Goal: Task Accomplishment & Management: Manage account settings

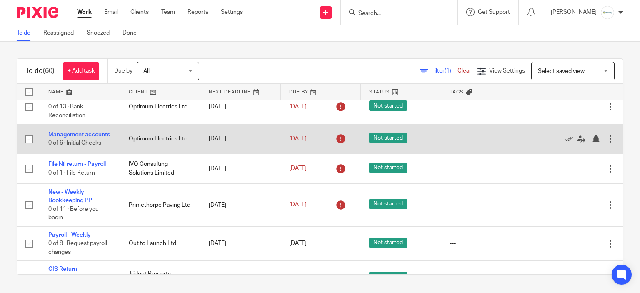
scroll to position [208, 0]
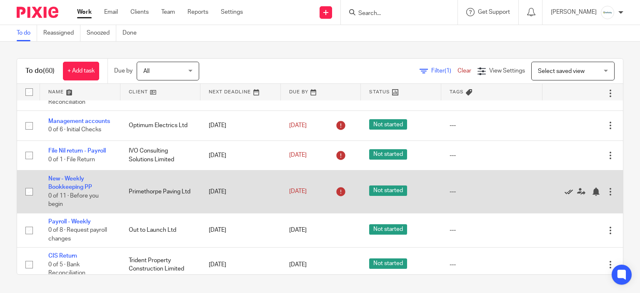
click at [564, 196] on icon at bounding box center [568, 191] width 8 height 8
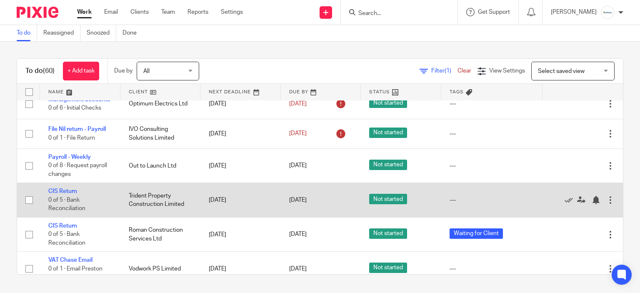
scroll to position [250, 0]
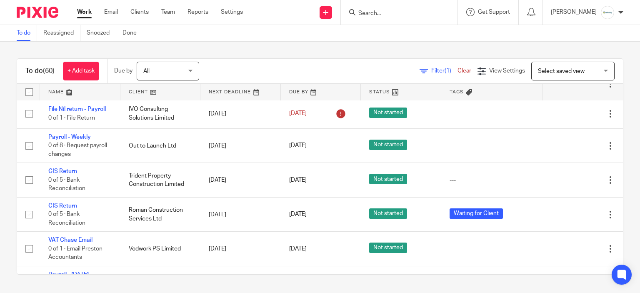
click at [37, 55] on div "To do (60) + Add task Due by All All Today Tomorrow This week Next week This mo…" at bounding box center [320, 166] width 640 height 249
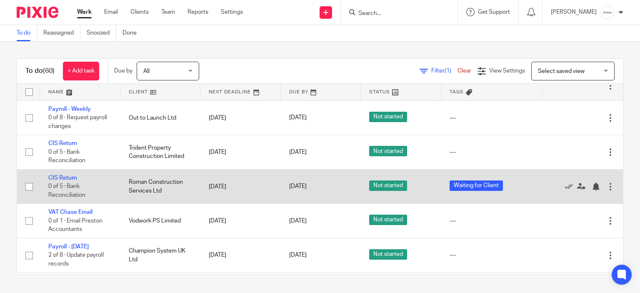
scroll to position [292, 0]
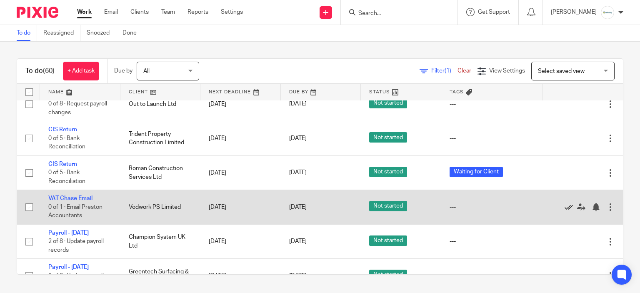
click at [564, 211] on icon at bounding box center [568, 207] width 8 height 8
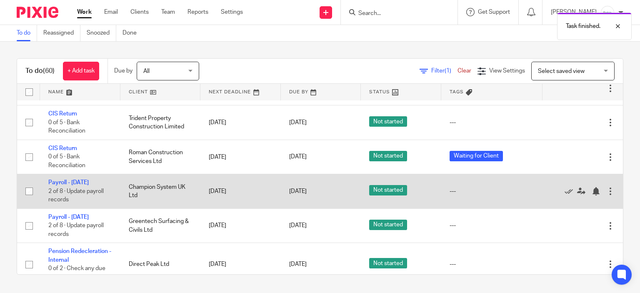
scroll to position [333, 0]
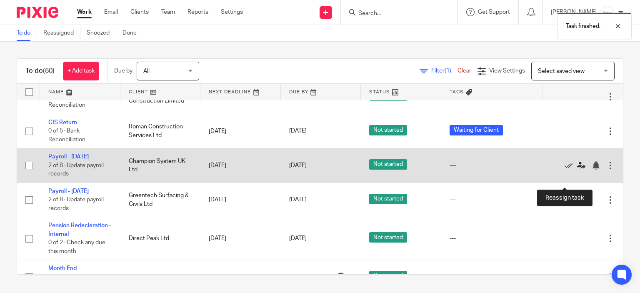
click at [577, 170] on icon at bounding box center [581, 165] width 8 height 8
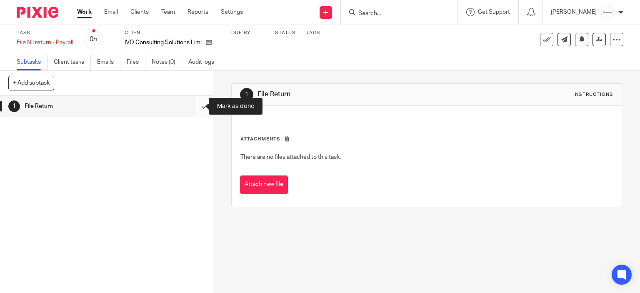
click at [193, 110] on input "submit" at bounding box center [106, 106] width 213 height 21
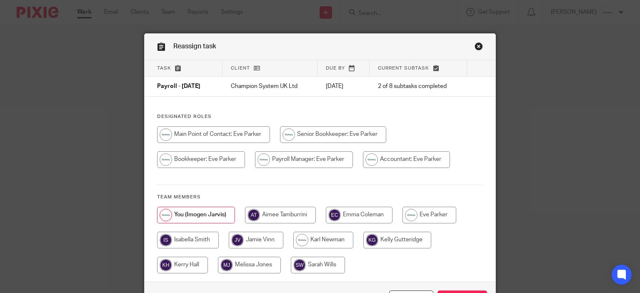
click at [197, 161] on input "radio" at bounding box center [201, 159] width 88 height 17
radio input "true"
drag, startPoint x: 316, startPoint y: 161, endPoint x: 460, endPoint y: 242, distance: 165.4
click at [316, 161] on input "radio" at bounding box center [306, 159] width 98 height 17
radio input "true"
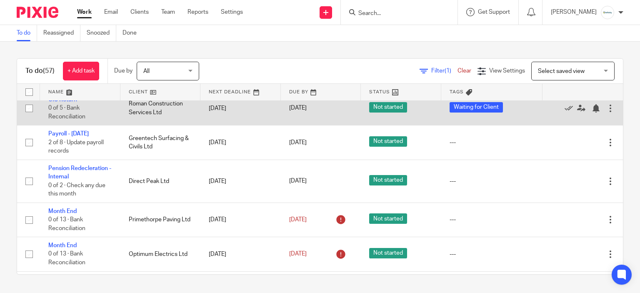
scroll to position [375, 0]
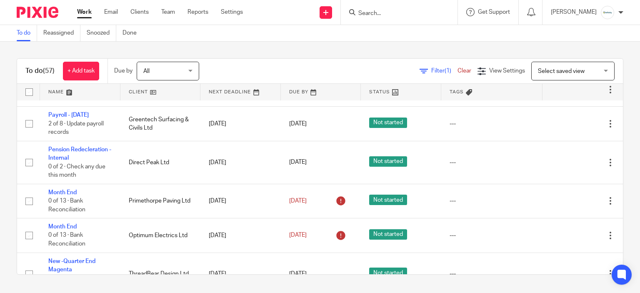
click at [370, 15] on input "Search" at bounding box center [394, 13] width 75 height 7
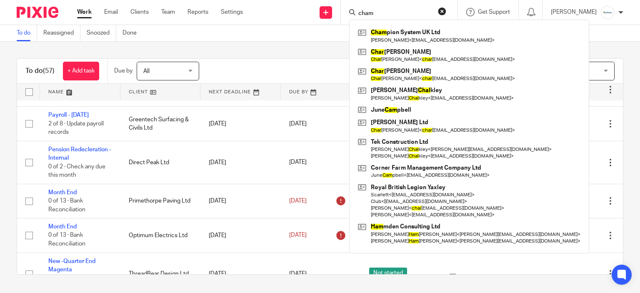
drag, startPoint x: 415, startPoint y: 17, endPoint x: 367, endPoint y: 21, distance: 48.5
click at [367, 17] on div "cham Cham pion System UK Ltd Edward Broom < ed_broom@hotmail.com > Char lotte M…" at bounding box center [397, 12] width 97 height 10
click at [394, 19] on div "cham Cham pion System UK Ltd Edward Broom < ed_broom@hotmail.com > Char lotte M…" at bounding box center [399, 12] width 117 height 25
click at [394, 17] on form "cham" at bounding box center [401, 12] width 89 height 10
click at [392, 14] on input "cham" at bounding box center [394, 13] width 75 height 7
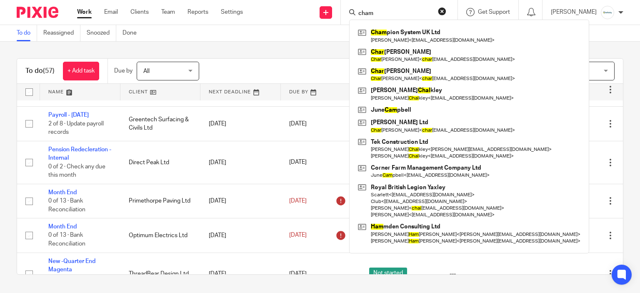
click at [392, 14] on input "cham" at bounding box center [394, 13] width 75 height 7
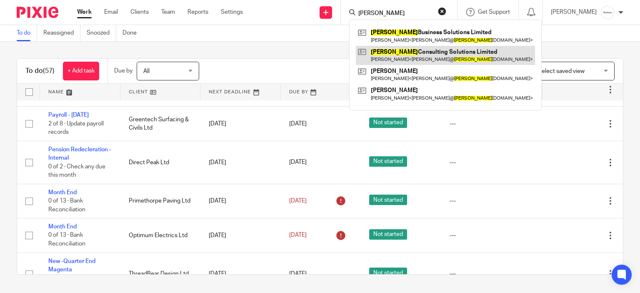
type input "ivo"
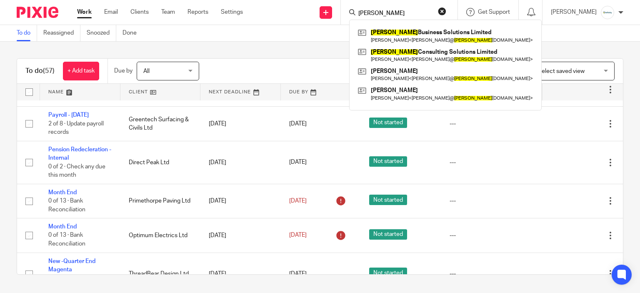
click at [303, 72] on div "Filter (1) Clear View Settings View Settings (1) Filters Clear Save Manage save…" at bounding box center [418, 71] width 409 height 19
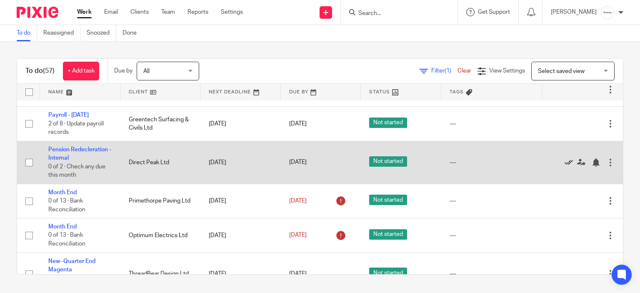
click at [564, 167] on icon at bounding box center [568, 162] width 8 height 8
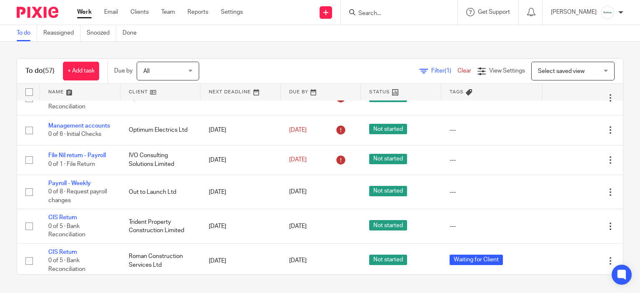
scroll to position [208, 0]
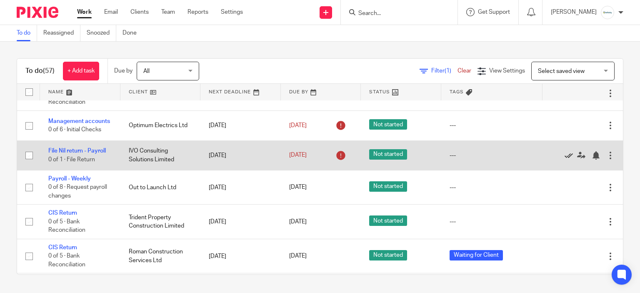
click at [564, 160] on icon at bounding box center [568, 155] width 8 height 8
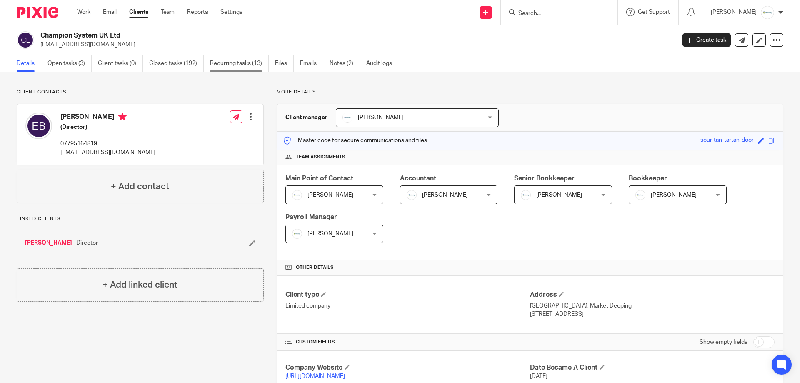
click at [237, 61] on link "Recurring tasks (13)" at bounding box center [239, 63] width 59 height 16
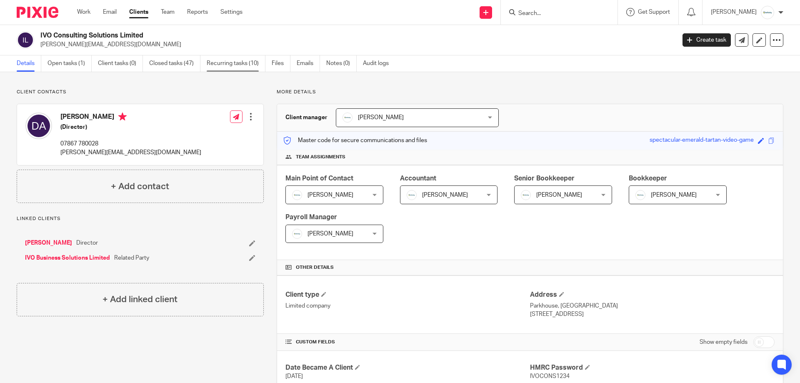
click at [253, 67] on link "Recurring tasks (10)" at bounding box center [236, 63] width 59 height 16
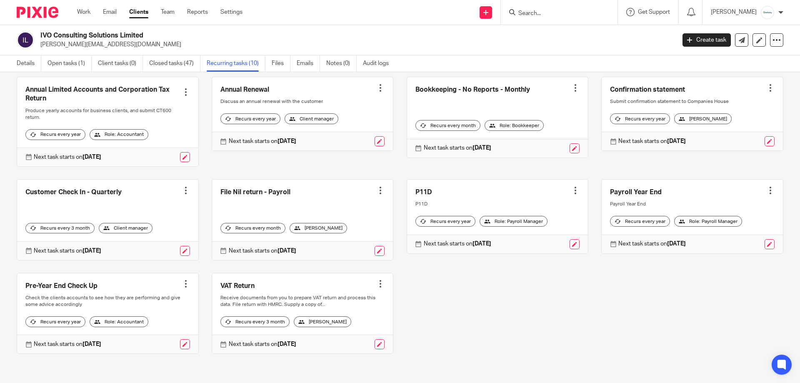
scroll to position [57, 0]
click at [374, 246] on link at bounding box center [379, 251] width 10 height 10
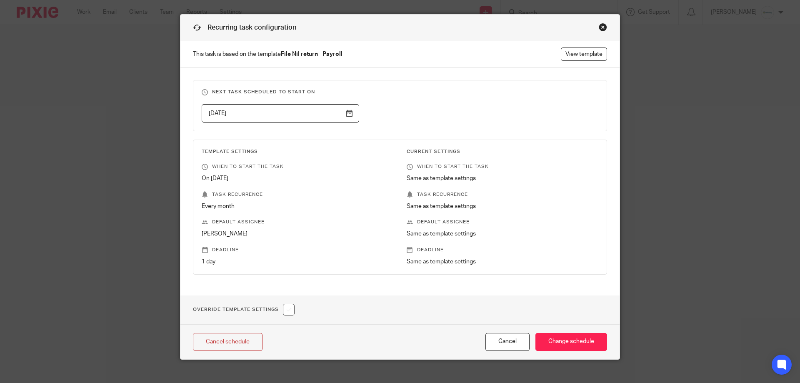
scroll to position [29, 0]
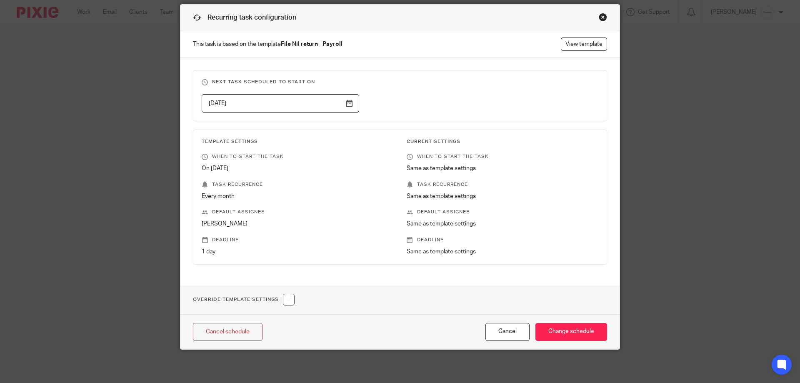
click at [284, 293] on div "Override Template Settings" at bounding box center [399, 299] width 439 height 29
click at [284, 296] on input "checkbox" at bounding box center [289, 300] width 12 height 12
checkbox input "true"
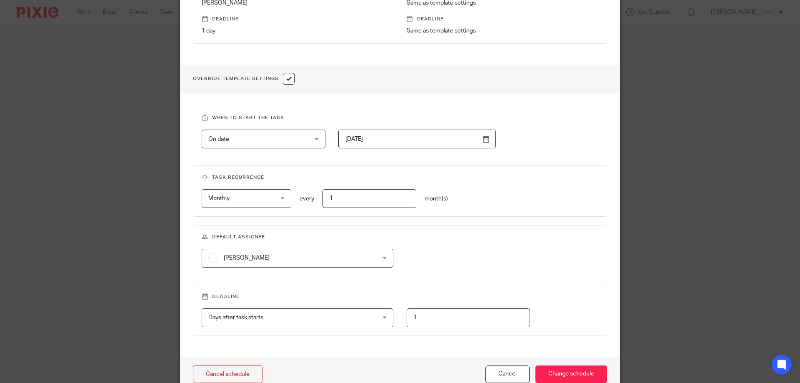
scroll to position [237, 0]
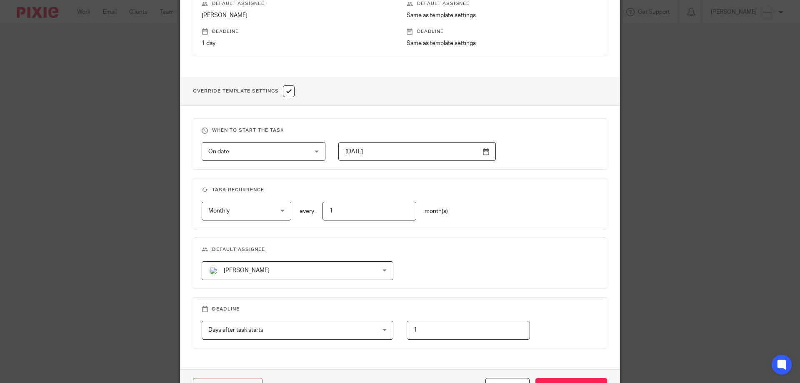
click at [276, 265] on span "[PERSON_NAME]" at bounding box center [282, 270] width 148 height 17
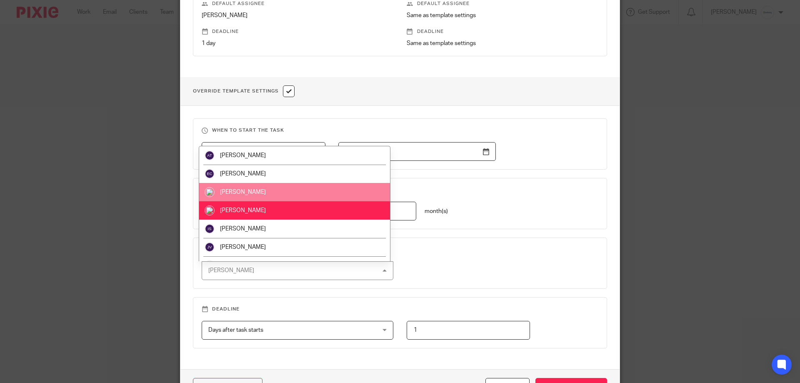
click at [272, 198] on li "[PERSON_NAME]" at bounding box center [294, 192] width 191 height 18
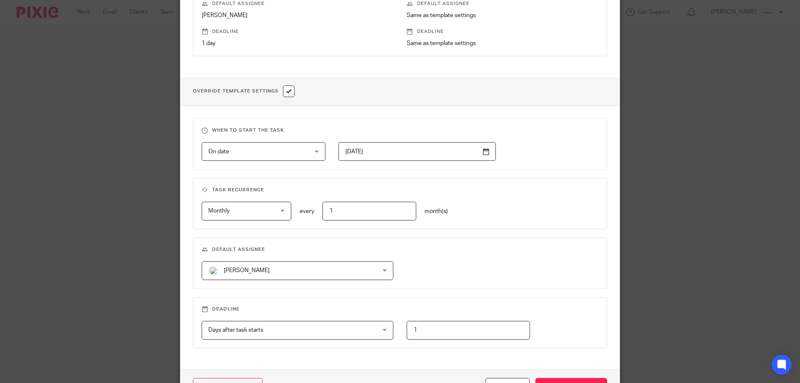
scroll to position [292, 0]
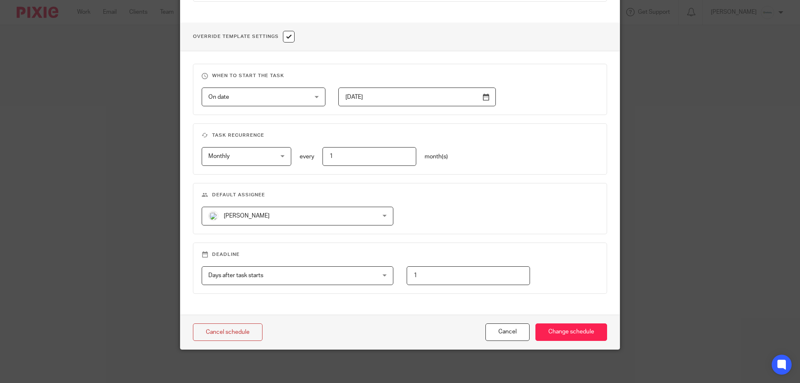
click at [567, 346] on div "Cancel schedule Cancel Change schedule" at bounding box center [399, 331] width 439 height 35
click at [568, 340] on input "Change schedule" at bounding box center [571, 332] width 72 height 18
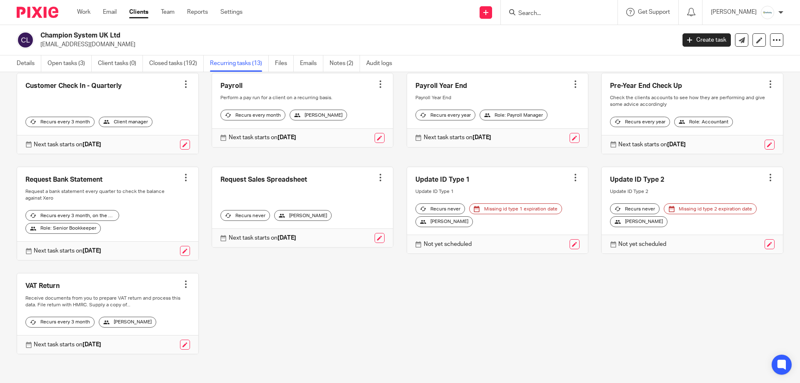
scroll to position [135, 0]
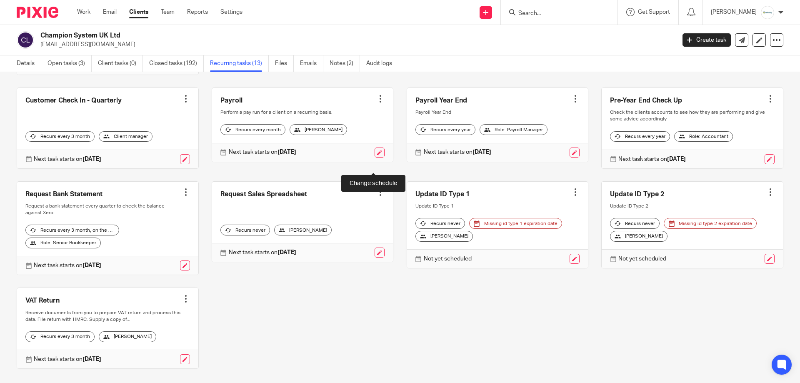
click at [376, 157] on link at bounding box center [379, 152] width 10 height 10
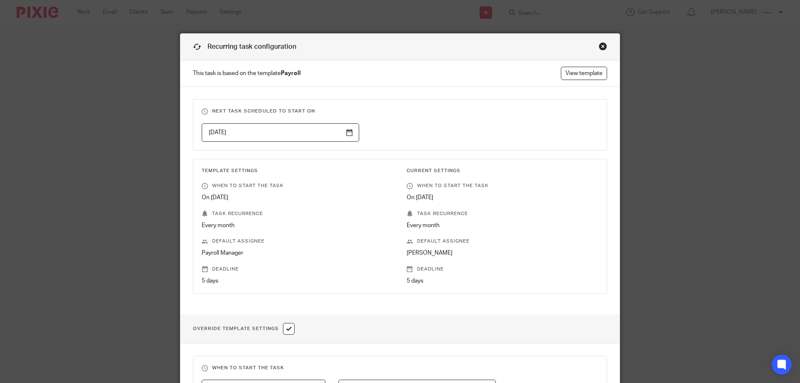
scroll to position [208, 0]
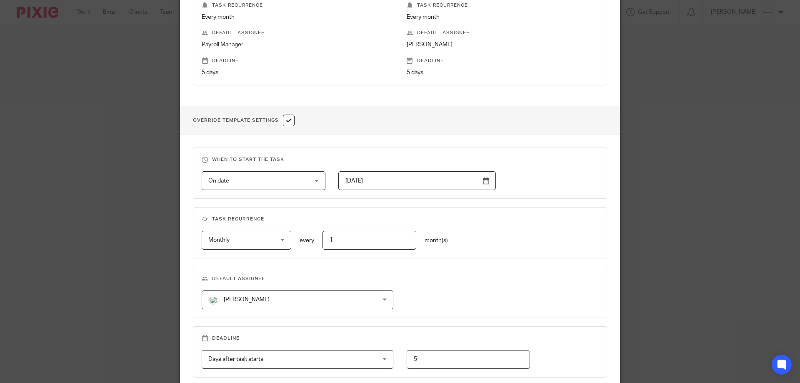
click at [297, 299] on span "[PERSON_NAME]" at bounding box center [282, 299] width 148 height 17
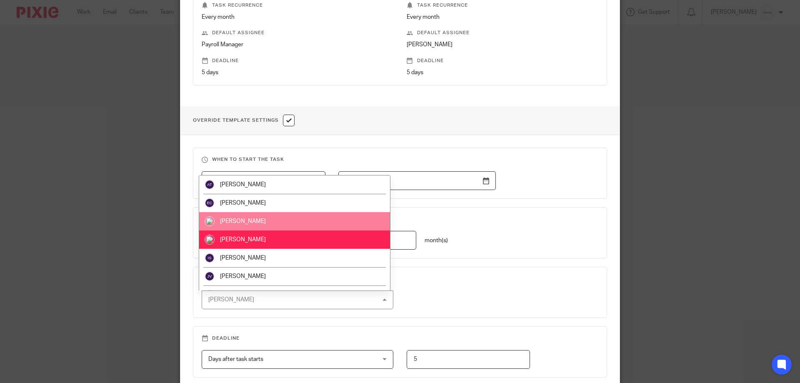
drag, startPoint x: 262, startPoint y: 214, endPoint x: 287, endPoint y: 216, distance: 24.7
click at [263, 214] on li "Eve Parker" at bounding box center [294, 221] width 191 height 18
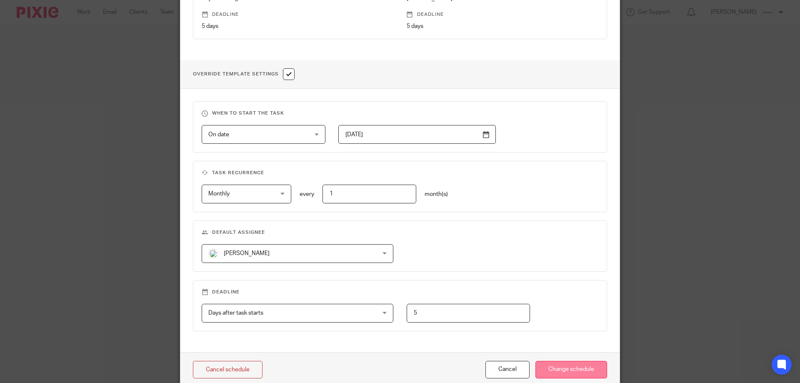
scroll to position [292, 0]
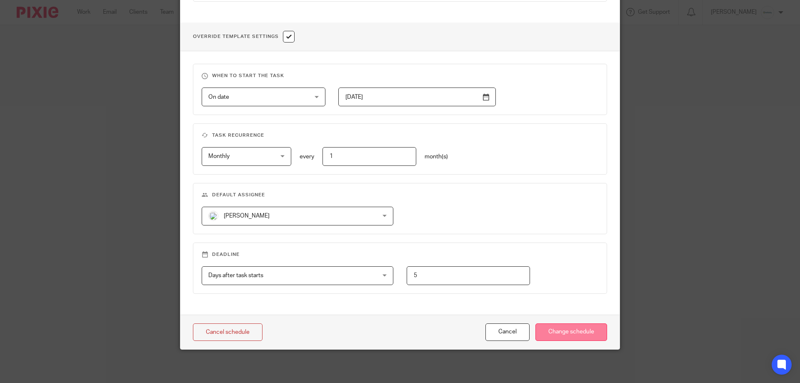
click at [551, 334] on input "Change schedule" at bounding box center [571, 332] width 72 height 18
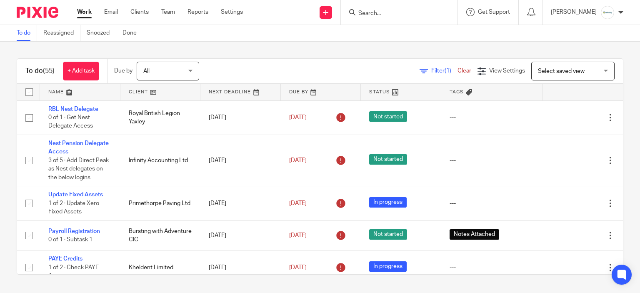
click at [384, 15] on input "Search" at bounding box center [394, 13] width 75 height 7
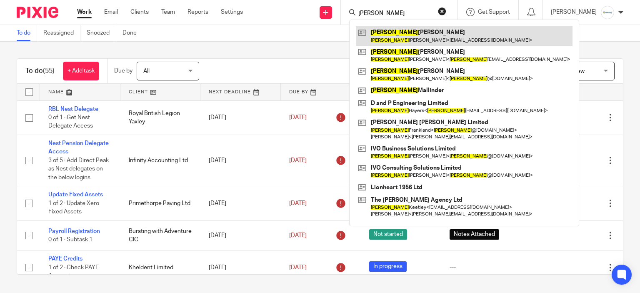
type input "[PERSON_NAME]"
click at [427, 32] on link at bounding box center [464, 35] width 217 height 19
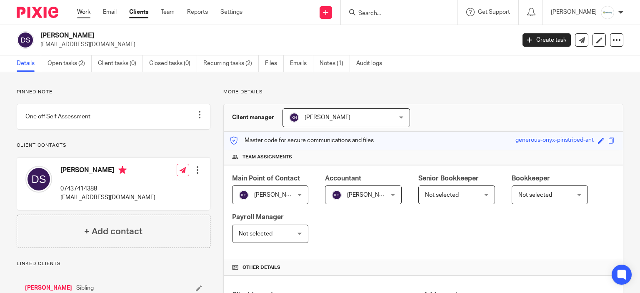
click at [82, 12] on link "Work" at bounding box center [83, 12] width 13 height 8
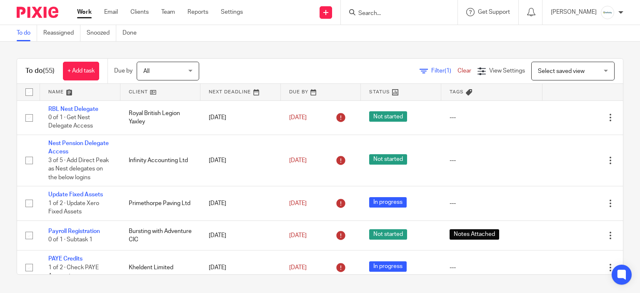
click at [425, 9] on form at bounding box center [401, 12] width 89 height 10
drag, startPoint x: 420, startPoint y: 22, endPoint x: 412, endPoint y: 16, distance: 10.1
click at [419, 21] on div at bounding box center [399, 12] width 117 height 25
click at [412, 15] on input "Search" at bounding box center [394, 13] width 75 height 7
type input "[PERSON_NAME]"
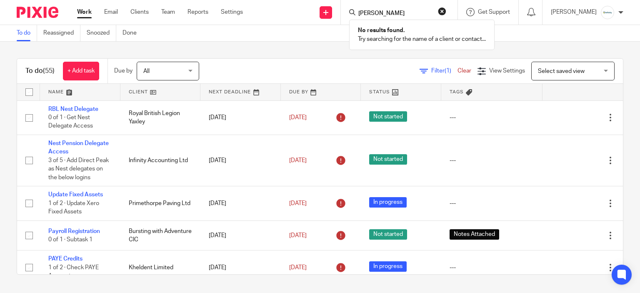
click at [287, 33] on div "To do Reassigned Snoozed Done" at bounding box center [320, 33] width 640 height 17
drag, startPoint x: 387, startPoint y: 18, endPoint x: 382, endPoint y: 15, distance: 5.3
click at [385, 17] on div at bounding box center [399, 12] width 117 height 25
click at [382, 15] on input "Search" at bounding box center [394, 13] width 75 height 7
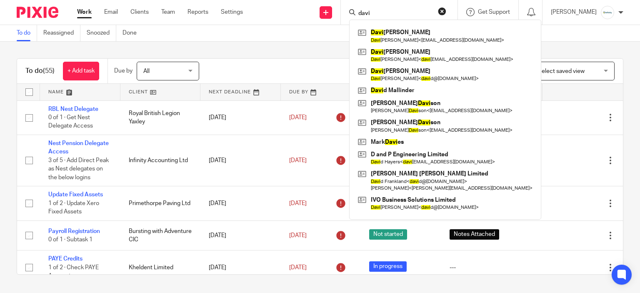
type input "davi"
click at [293, 59] on div "To do (55) + Add task Due by All All [DATE] [DATE] This week Next week This mon…" at bounding box center [320, 71] width 606 height 25
